Goal: Information Seeking & Learning: Learn about a topic

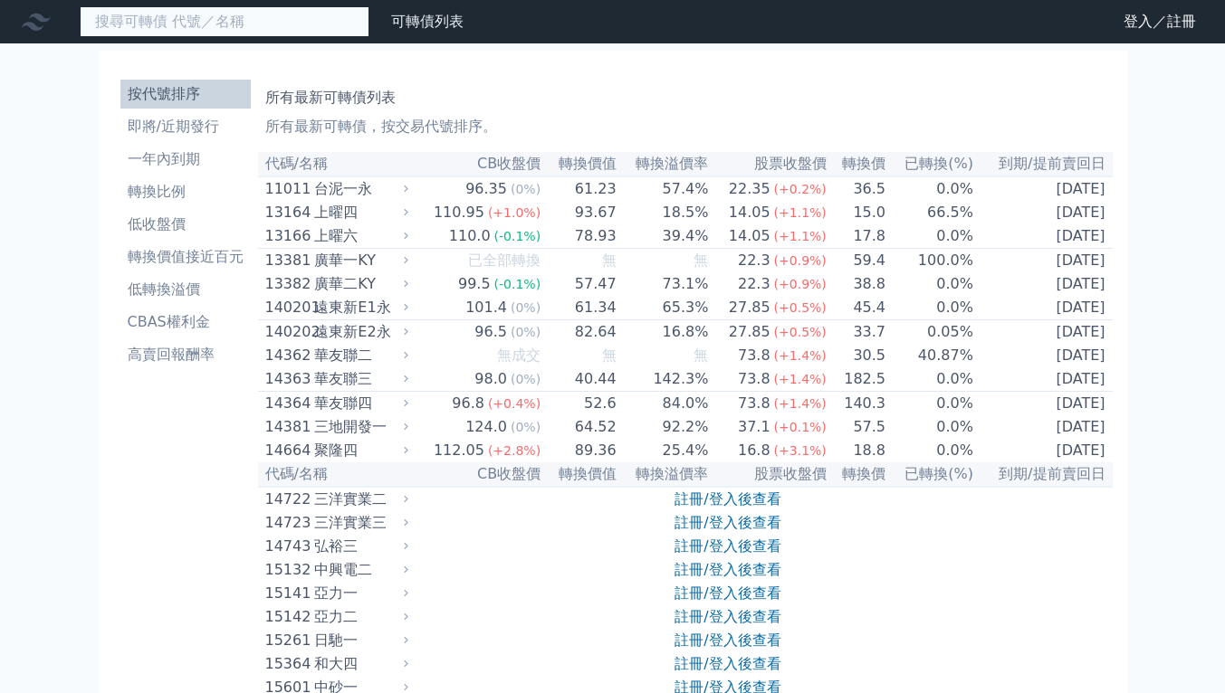
click at [247, 24] on input at bounding box center [225, 21] width 290 height 31
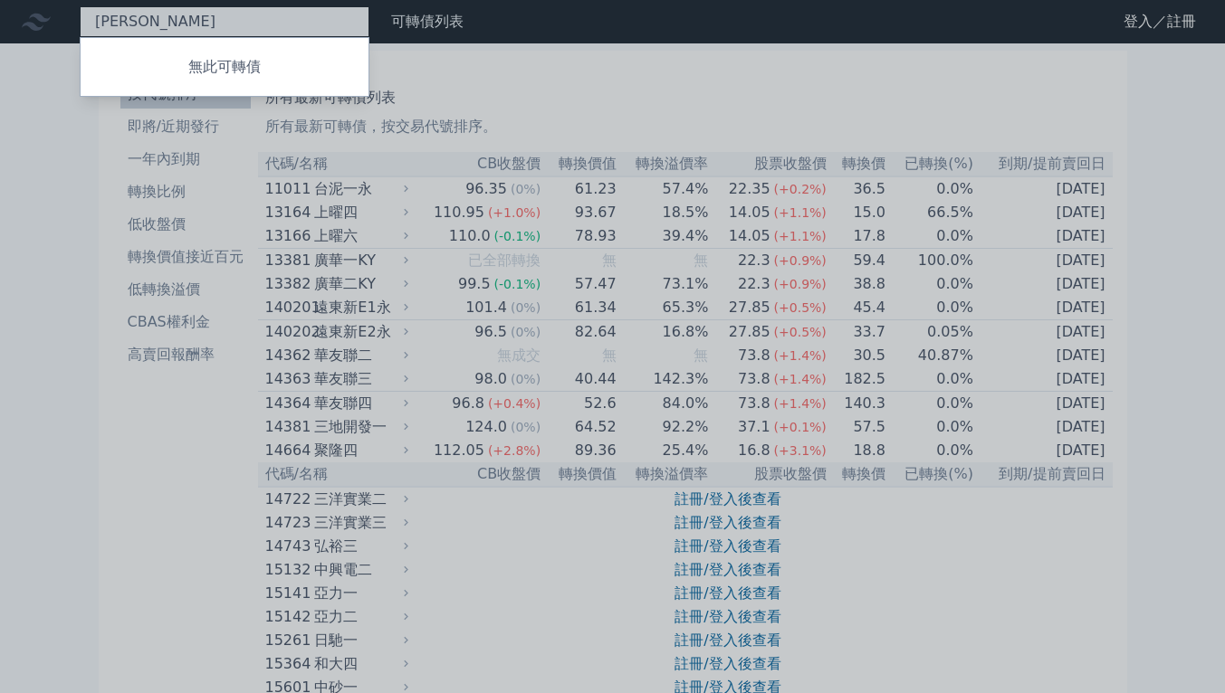
type input "隆"
type input "玲"
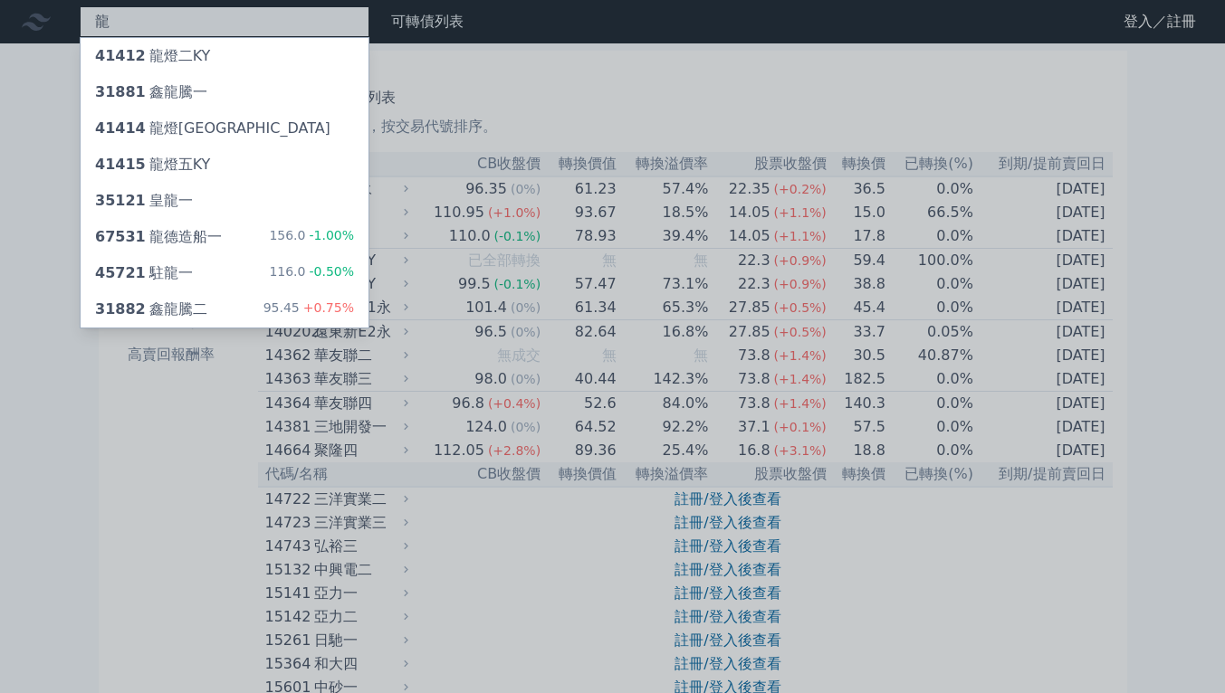
type input "龍"
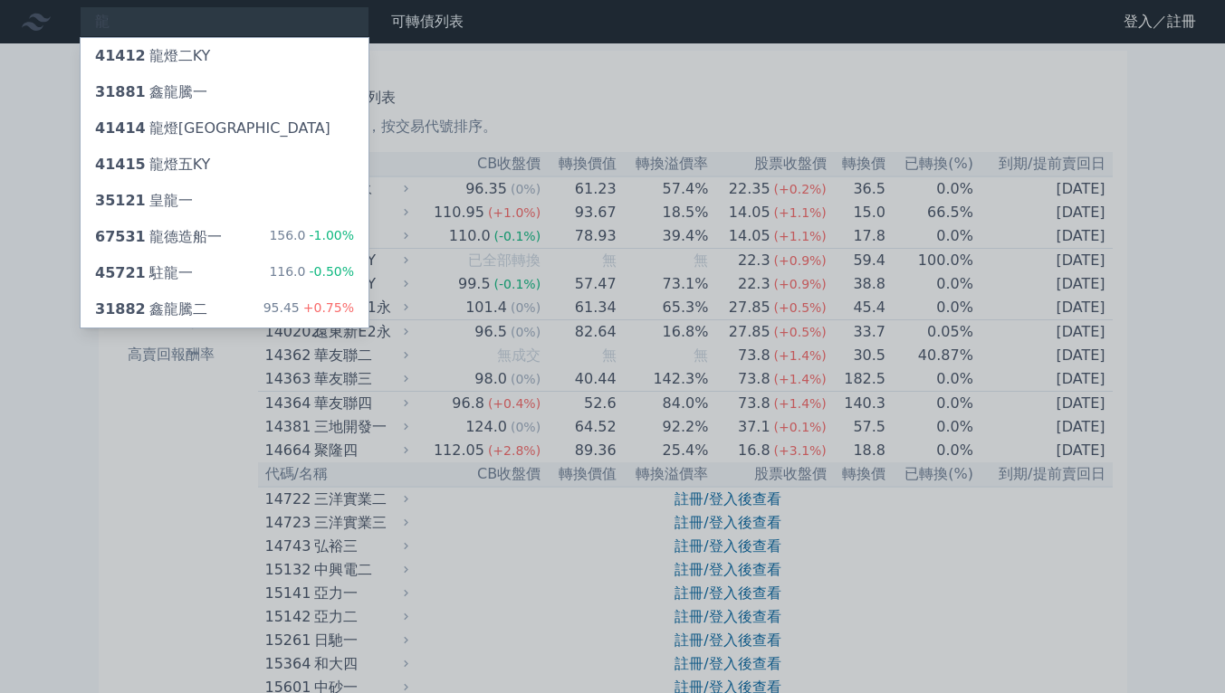
click at [201, 237] on div "67531 龍德造船一" at bounding box center [158, 237] width 127 height 22
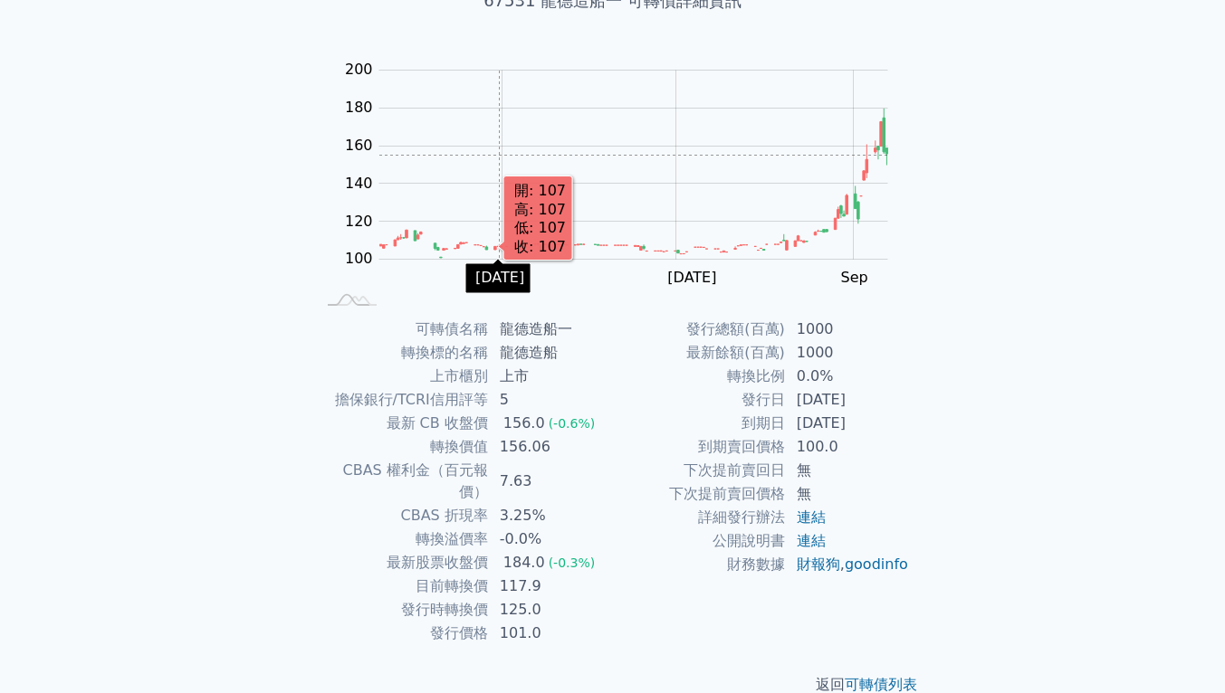
scroll to position [145, 0]
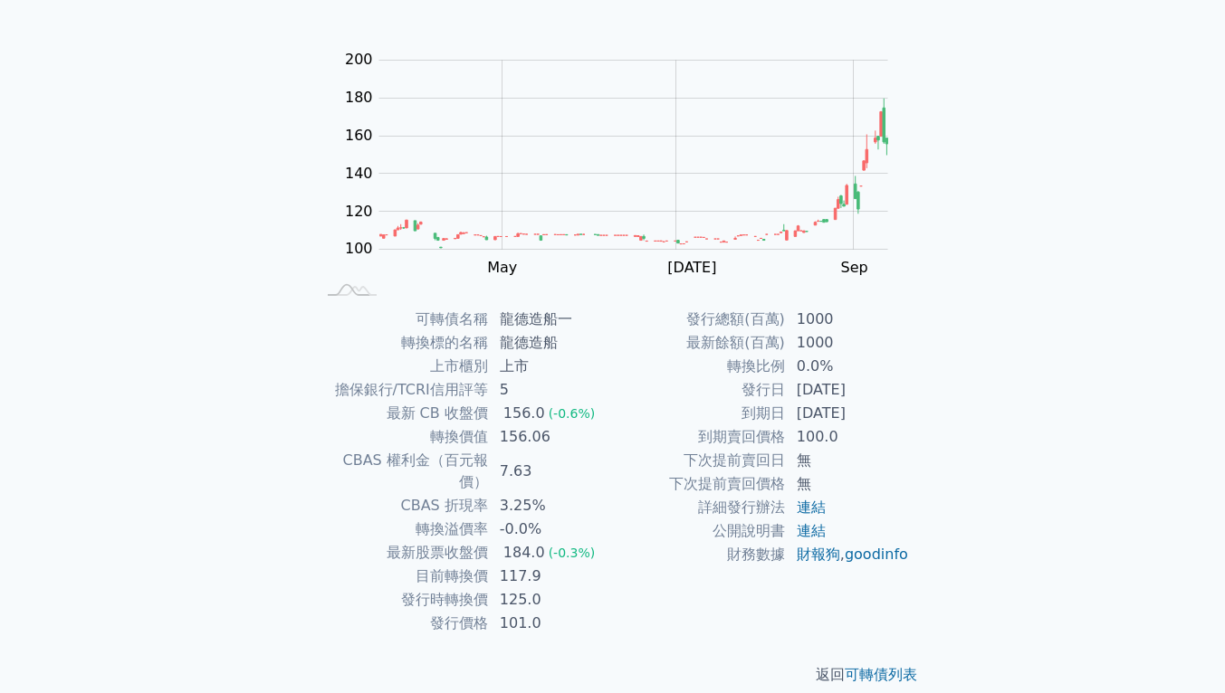
click at [187, 367] on div "可轉債列表 財務數據 可轉債列表 財務數據 登入／註冊 登入／註冊 可轉債列表 › 67531 龍德造船一 67531 龍德造船一 可轉債詳細資訊 Zoom …" at bounding box center [612, 285] width 1225 height 860
click at [198, 366] on div "可轉債列表 財務數據 可轉債列表 財務數據 登入／註冊 登入／註冊 可轉債列表 › 67531 龍德造船一 67531 龍德造船一 可轉債詳細資訊 Zoom …" at bounding box center [612, 285] width 1225 height 860
click at [216, 372] on div "可轉債列表 財務數據 可轉債列表 財務數據 登入／註冊 登入／註冊 可轉債列表 › 67531 龍德造船一 67531 龍德造船一 可轉債詳細資訊 Zoom …" at bounding box center [612, 285] width 1225 height 860
click at [941, 415] on div "可轉債列表 › 67531 龍德造船一 67531 龍德造船一 可轉債詳細資訊 Zoom Out 100 60 80 100 120 140 160 180 …" at bounding box center [612, 307] width 695 height 816
drag, startPoint x: 1045, startPoint y: 433, endPoint x: 1049, endPoint y: 544, distance: 111.4
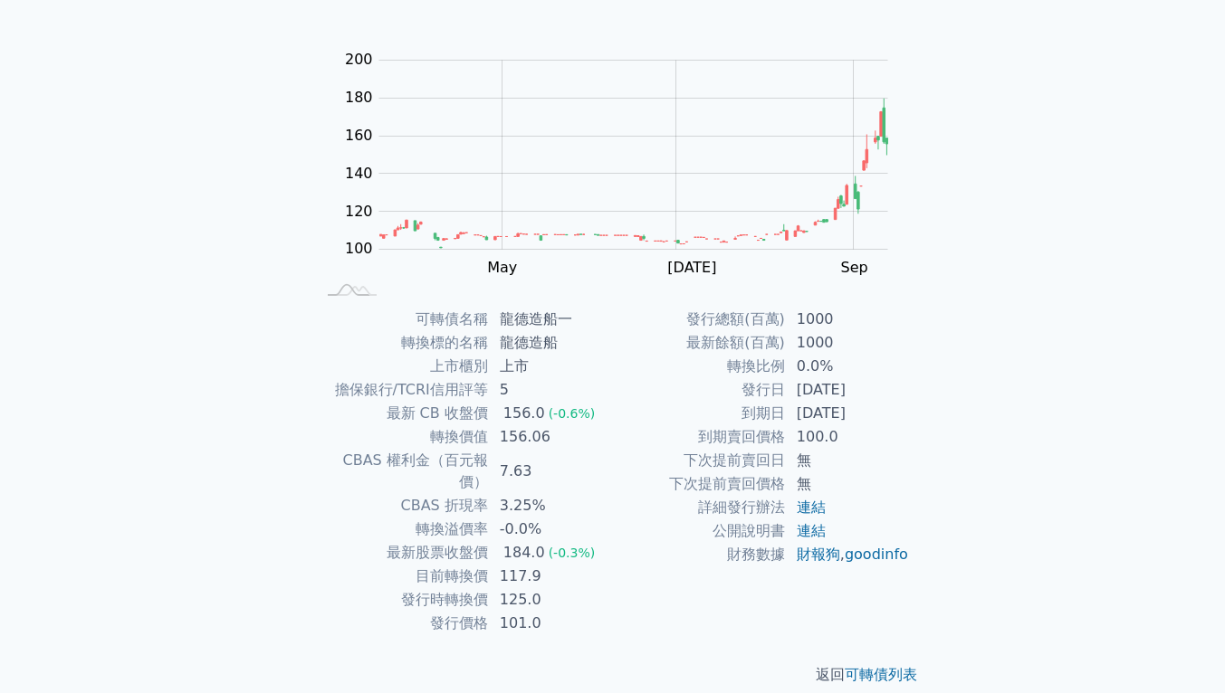
click at [1050, 544] on div "可轉債列表 財務數據 可轉債列表 財務數據 登入／註冊 登入／註冊 可轉債列表 › 67531 龍德造船一 67531 龍德造船一 可轉債詳細資訊 Zoom …" at bounding box center [612, 285] width 1225 height 860
click at [1085, 118] on div "可轉債列表 財務數據 可轉債列表 財務數據 登入／註冊 登入／註冊 可轉債列表 › 67531 龍德造船一 67531 龍德造船一 可轉債詳細資訊 Zoom …" at bounding box center [612, 285] width 1225 height 860
